Goal: Task Accomplishment & Management: Complete application form

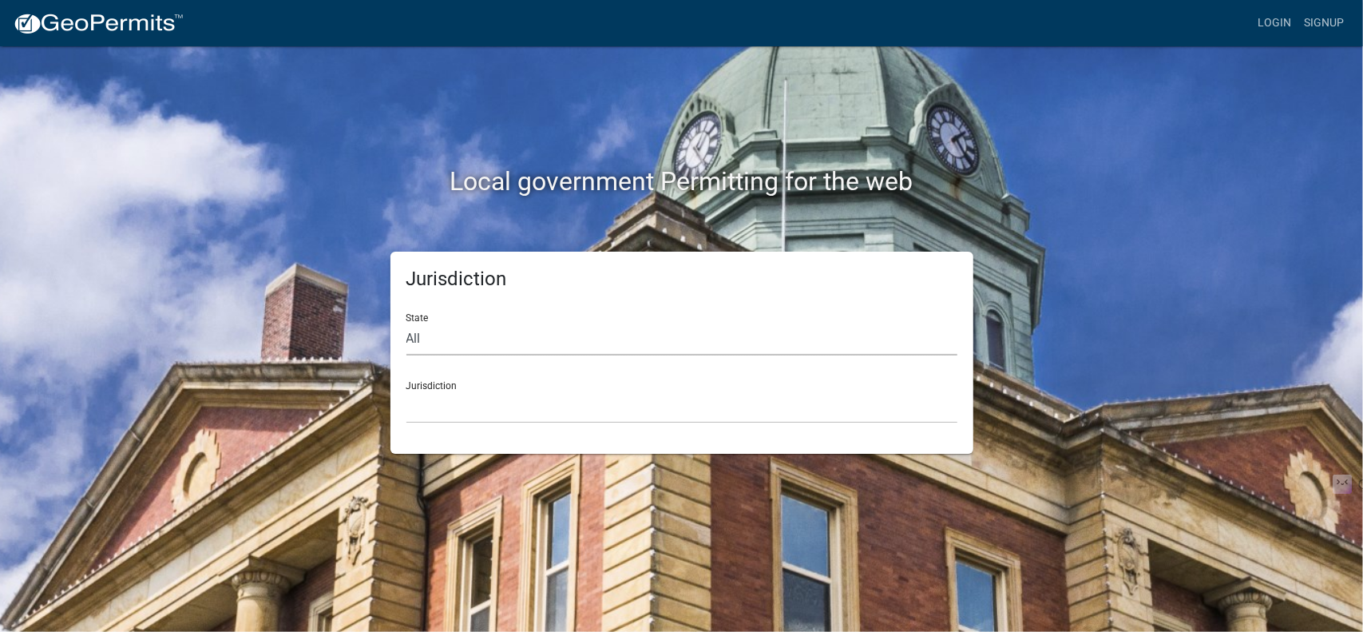
click at [426, 336] on select "All [US_STATE] [US_STATE] [US_STATE] [US_STATE] [US_STATE] [US_STATE] [US_STATE…" at bounding box center [681, 339] width 551 height 33
select select "[US_STATE]"
click at [406, 323] on select "All [US_STATE] [US_STATE] [US_STATE] [US_STATE] [US_STATE] [US_STATE] [US_STATE…" at bounding box center [681, 339] width 551 height 33
click at [439, 390] on select "[GEOGRAPHIC_DATA], [US_STATE][PERSON_NAME][GEOGRAPHIC_DATA], [US_STATE][PERSON_…" at bounding box center [681, 406] width 551 height 33
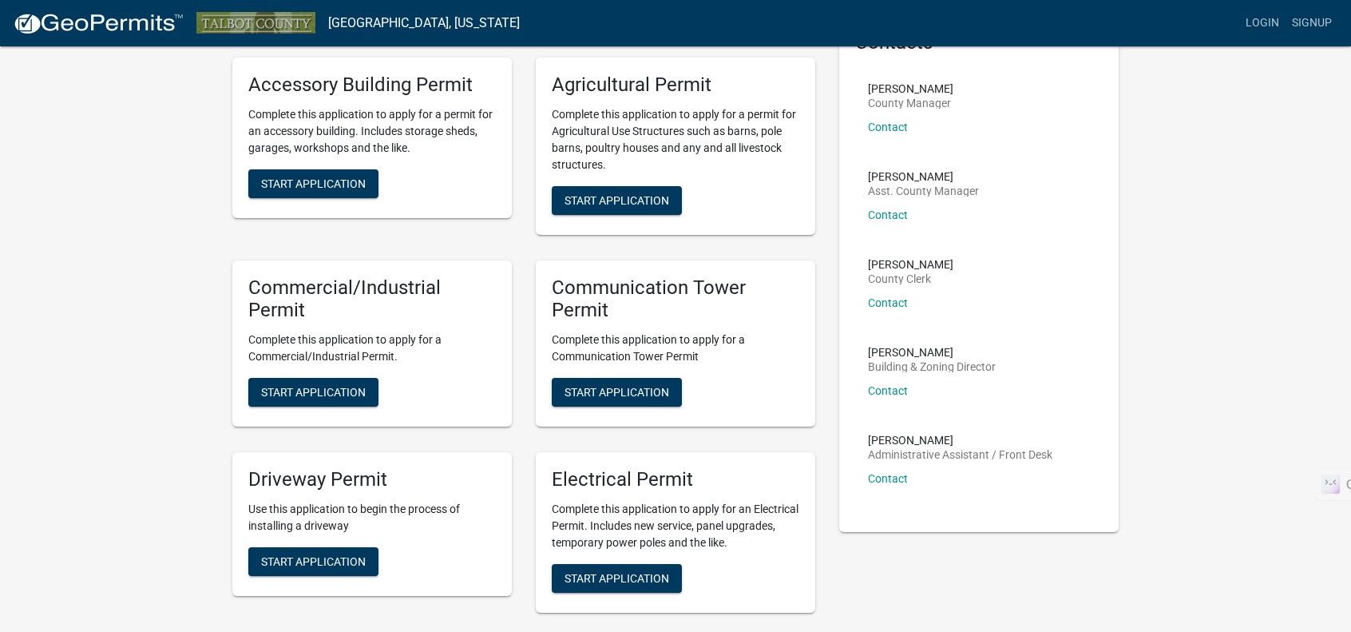
scroll to position [80, 0]
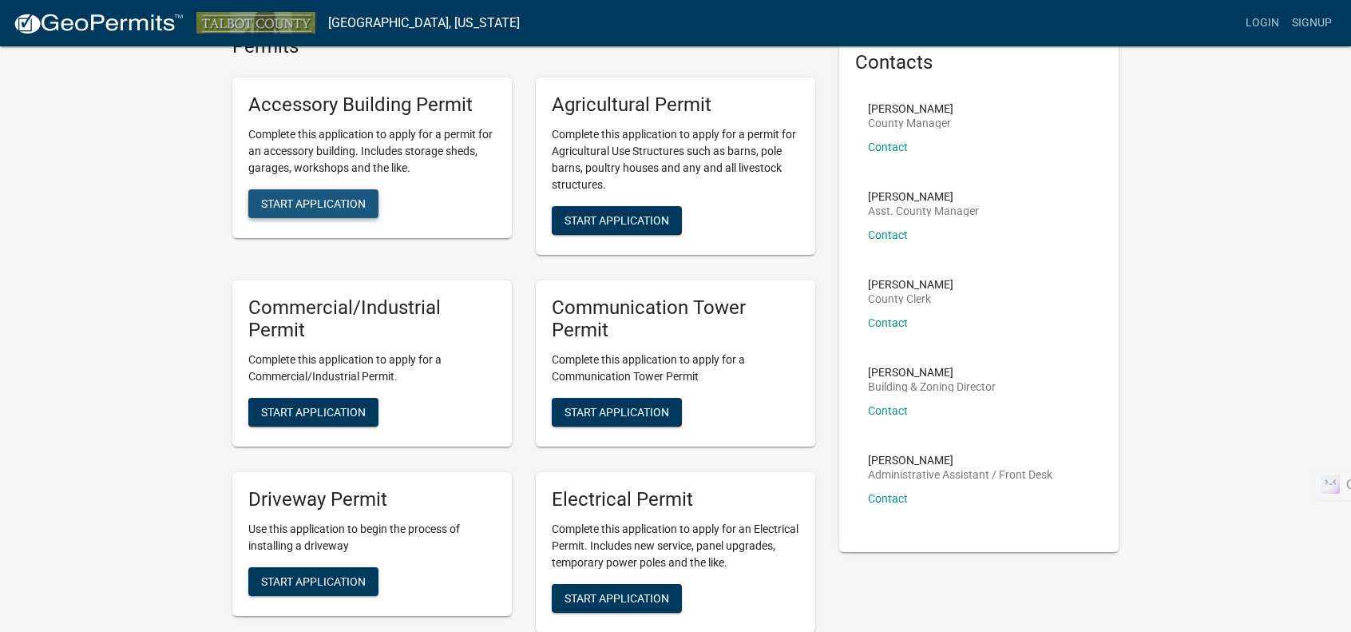
click at [290, 205] on span "Start Application" at bounding box center [313, 202] width 105 height 13
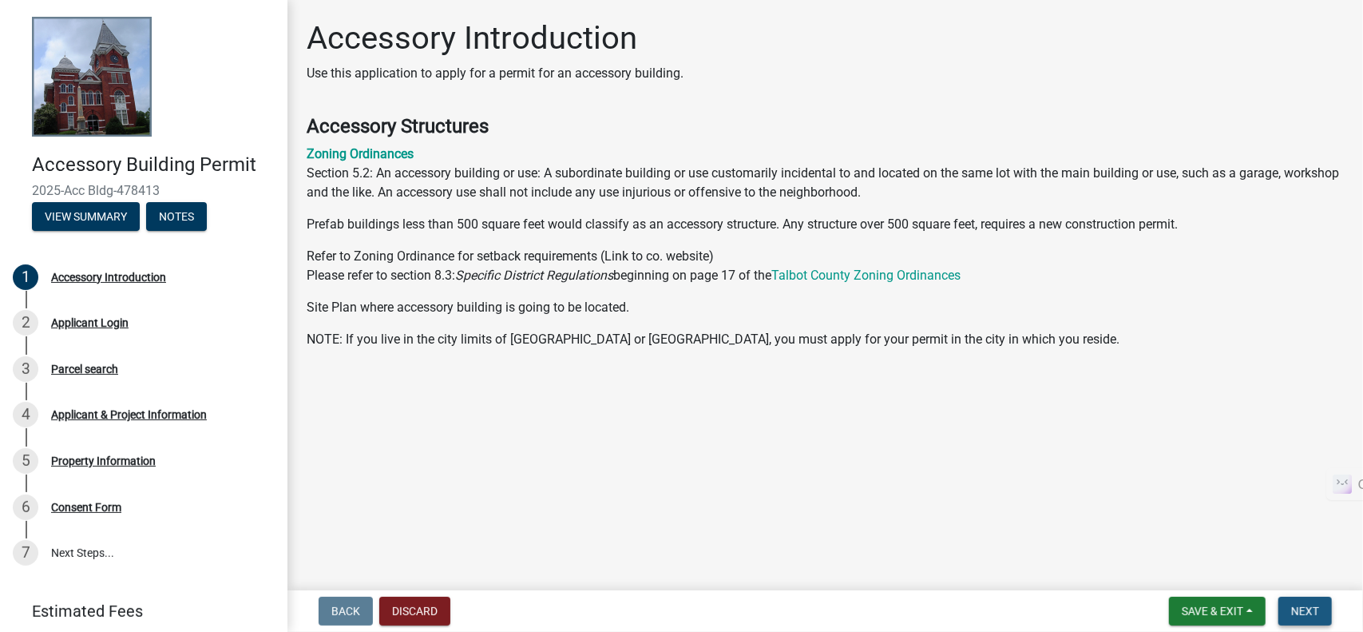
click at [1326, 611] on button "Next" at bounding box center [1305, 611] width 54 height 29
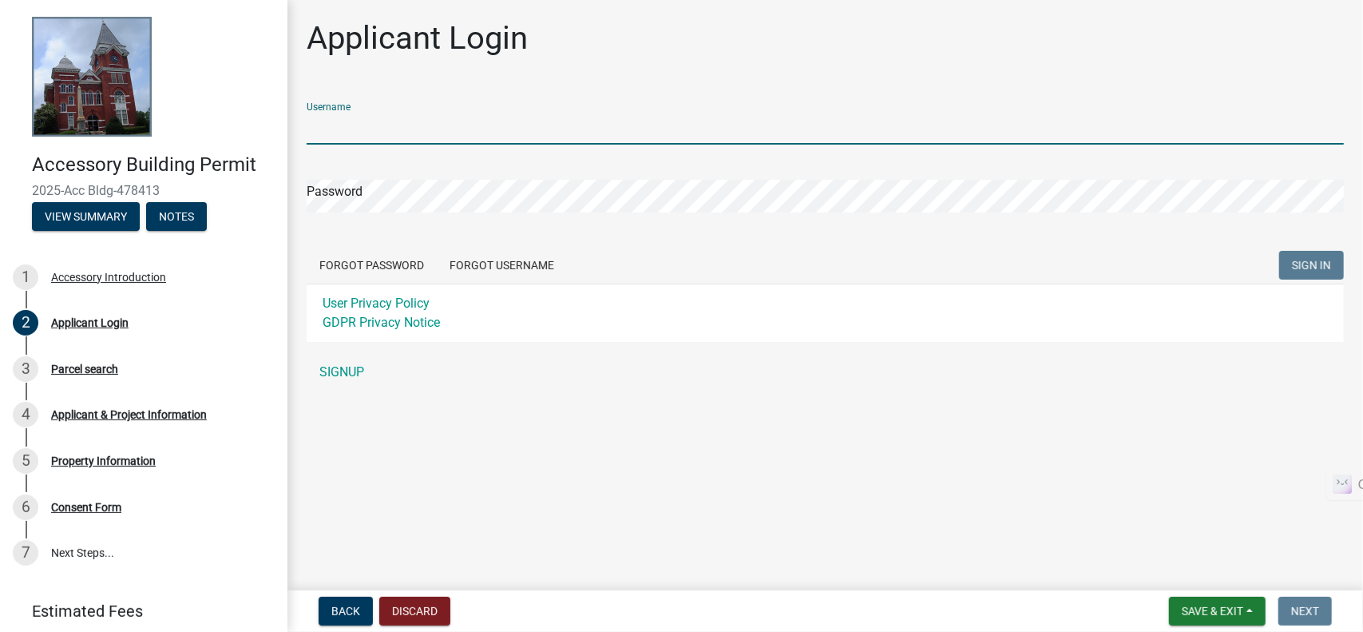
click at [355, 128] on input "Username" at bounding box center [825, 128] width 1037 height 33
click at [335, 375] on link "SIGNUP" at bounding box center [825, 372] width 1037 height 32
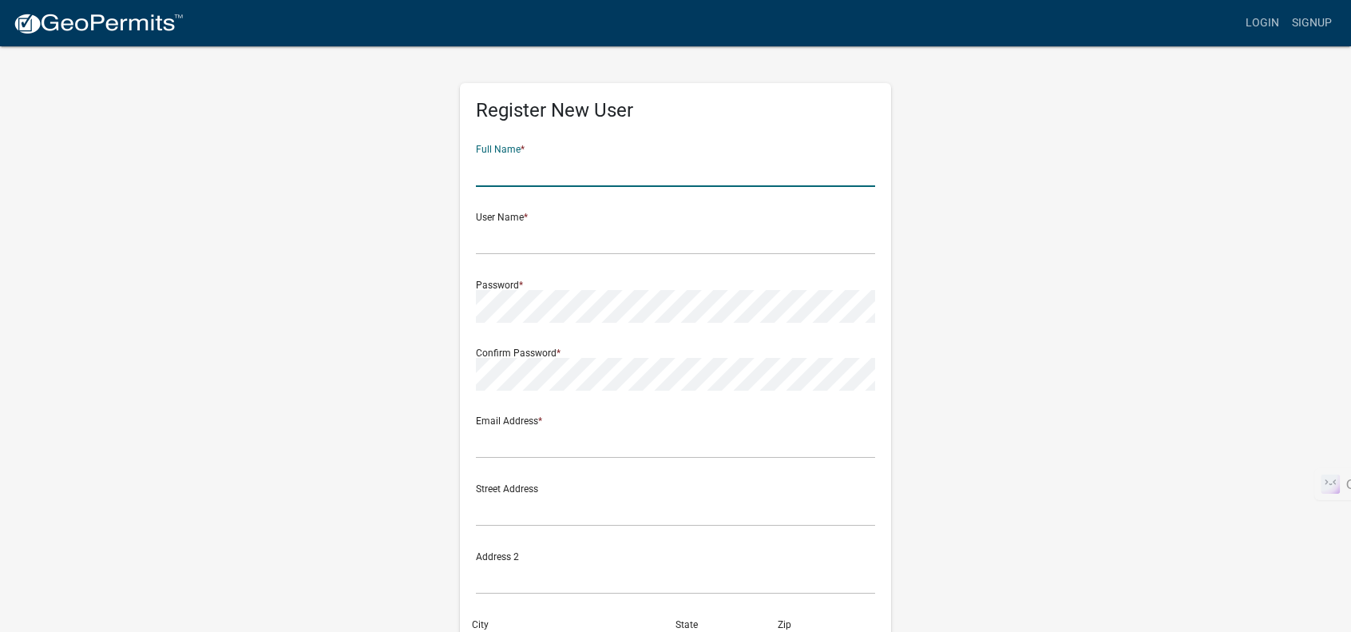
click at [514, 172] on input "text" at bounding box center [675, 170] width 399 height 33
type input "[PERSON_NAME]"
type input "[EMAIL_ADDRESS][DOMAIN_NAME]"
type input "[STREET_ADDRESS]"
type input "columbus"
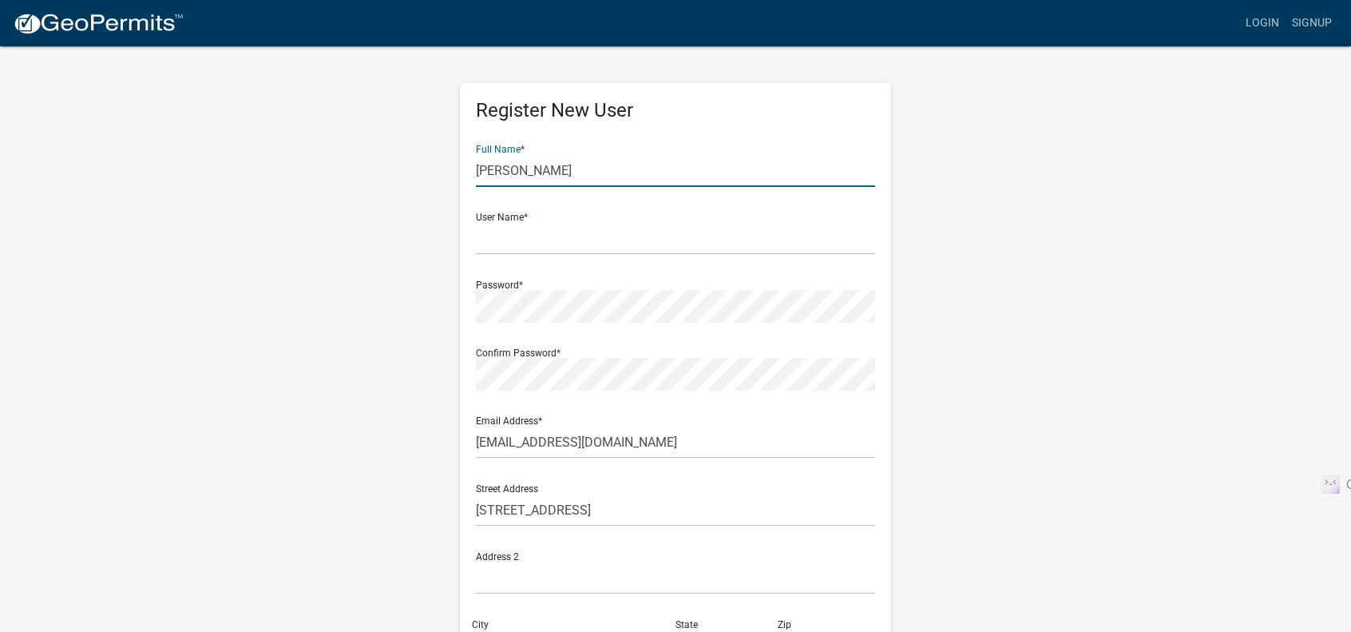
type input "GA"
type input "31906"
type input "7066531102"
click at [525, 242] on input "text" at bounding box center [675, 238] width 399 height 33
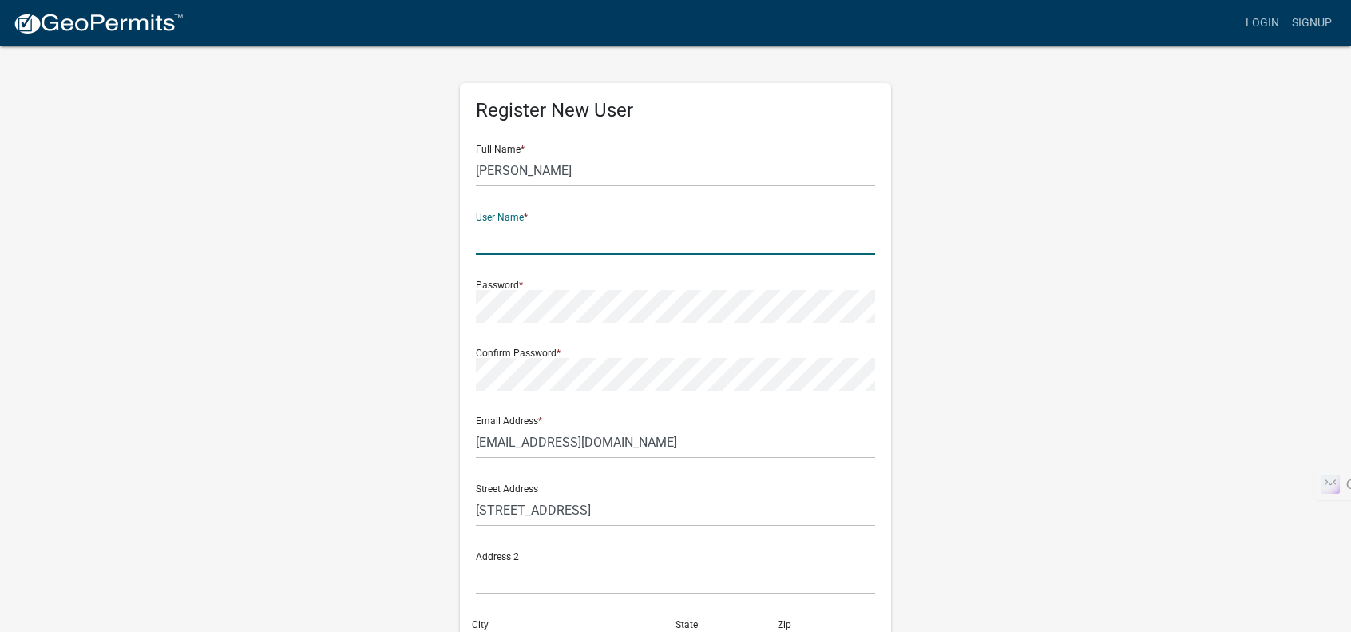
click at [496, 239] on input "text" at bounding box center [675, 238] width 399 height 33
type input "t"
